Goal: Browse casually

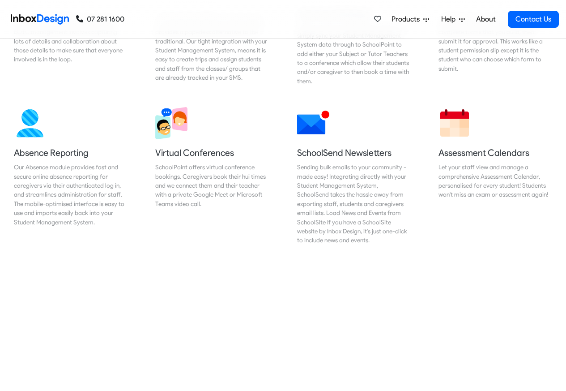
scroll to position [698, 0]
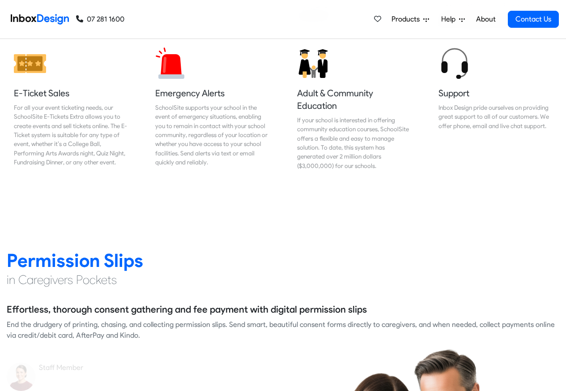
scroll to position [1074, 0]
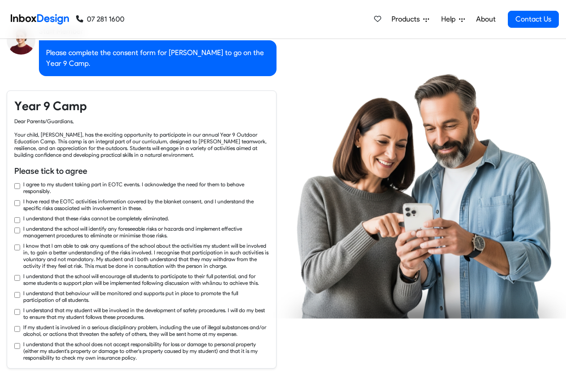
checkbox input "true"
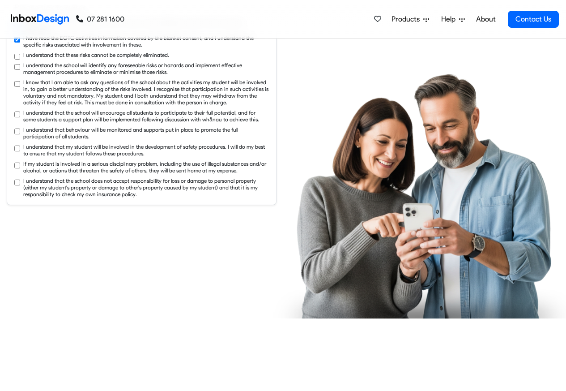
checkbox input "true"
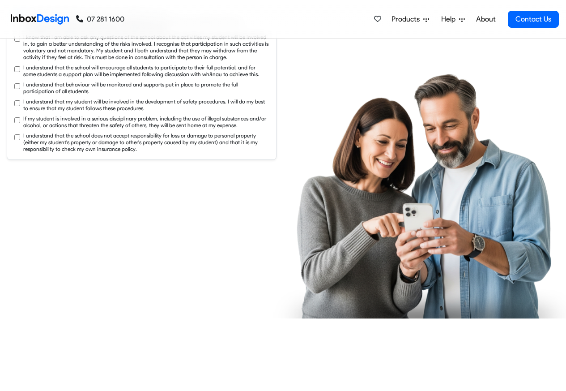
checkbox input "true"
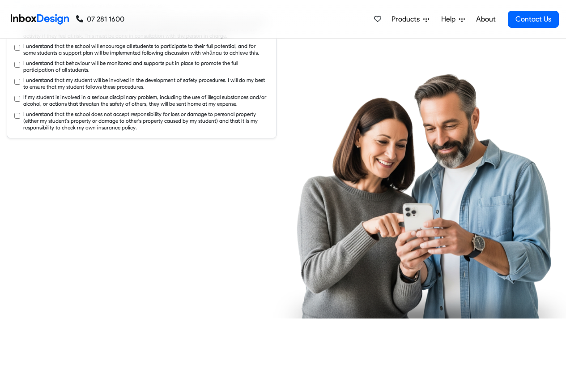
checkbox input "true"
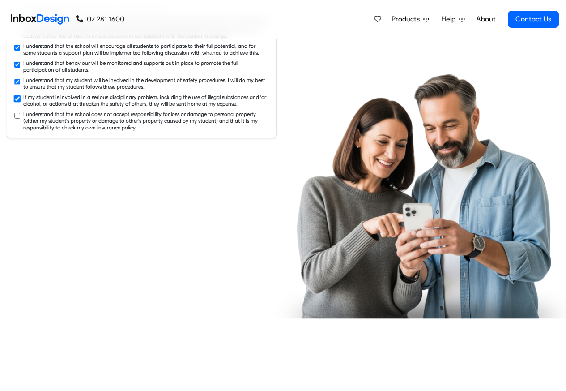
checkbox input "true"
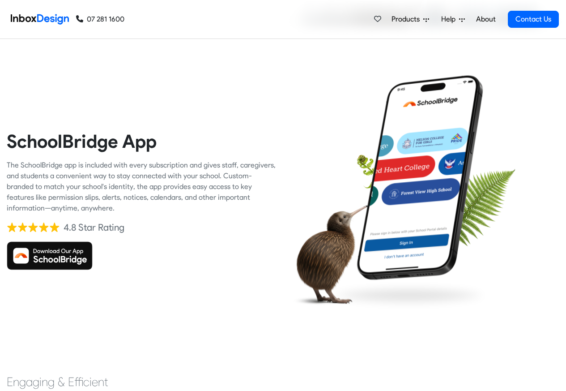
scroll to position [1933, 0]
